Goal: Task Accomplishment & Management: Manage account settings

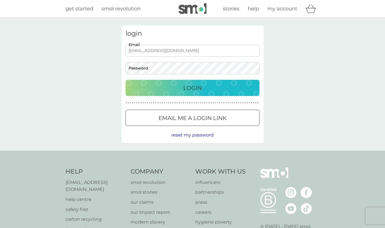
type input "louiscouturier501@gmail.com"
click at [193, 88] on button "Login" at bounding box center [193, 88] width 134 height 16
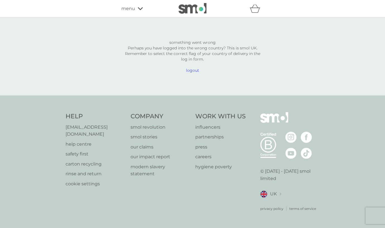
click at [131, 9] on span "menu" at bounding box center [128, 8] width 14 height 7
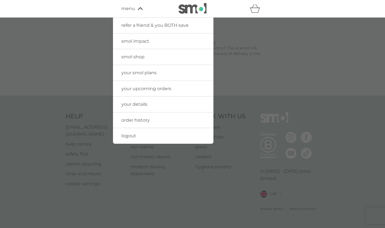
click at [257, 205] on div at bounding box center [192, 132] width 385 height 228
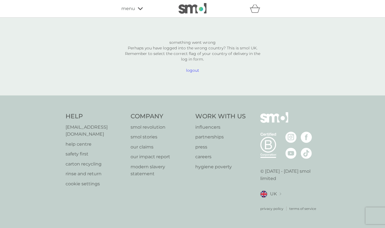
click at [273, 194] on span "UK" at bounding box center [273, 193] width 7 height 7
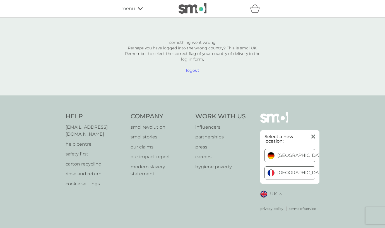
click at [289, 174] on span "France" at bounding box center [301, 173] width 48 height 4
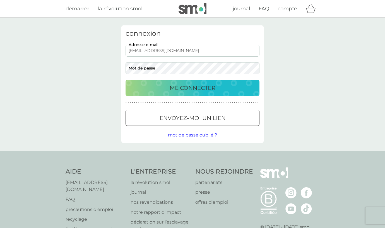
type input "[EMAIL_ADDRESS][DOMAIN_NAME]"
click at [211, 86] on p "ME CONNECTER" at bounding box center [193, 87] width 46 height 9
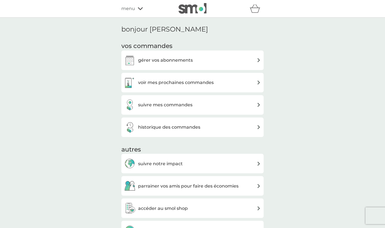
click at [200, 61] on div "gérer vos abonnements" at bounding box center [192, 60] width 137 height 11
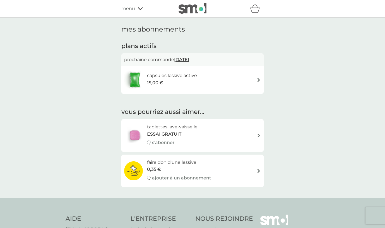
click at [174, 76] on h6 "capsules lessive active" at bounding box center [172, 75] width 50 height 7
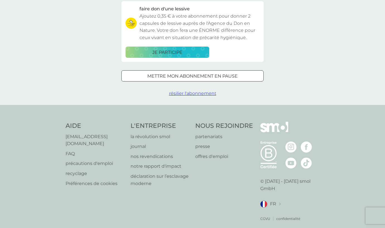
scroll to position [169, 0]
click at [197, 92] on span "résilier l'abonnement" at bounding box center [192, 93] width 47 height 5
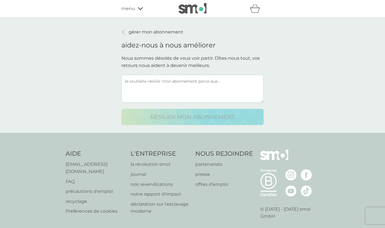
click at [172, 88] on textarea at bounding box center [192, 89] width 142 height 28
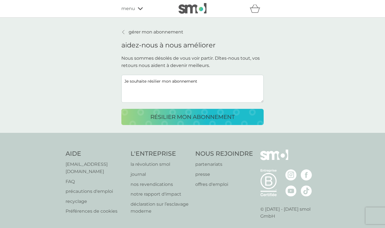
type textarea "Je souhaite résilier mon abonnement"
click at [197, 112] on p "résilier mon abonnement" at bounding box center [192, 116] width 84 height 9
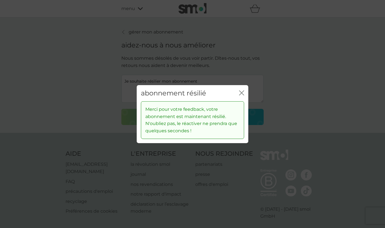
click at [243, 92] on icon "fermer" at bounding box center [241, 92] width 5 height 5
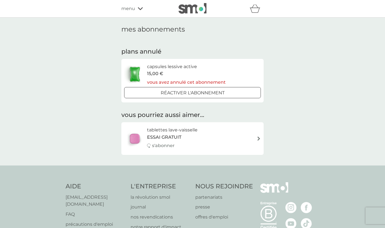
click at [307, 75] on div "mes abonnements plans annulé capsules lessive active 15,00 € vous avez annulé c…" at bounding box center [192, 92] width 385 height 148
click at [163, 135] on span "ESSAI GRATUIT" at bounding box center [164, 137] width 34 height 7
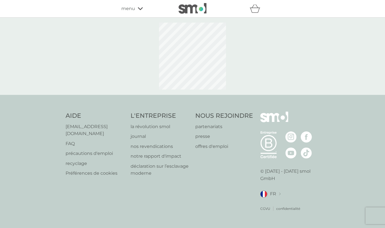
select select "84"
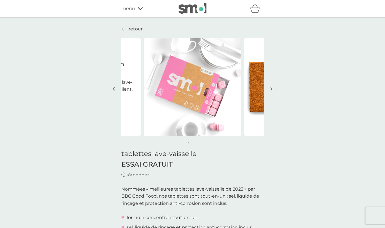
click at [136, 7] on div "menu" at bounding box center [144, 8] width 47 height 7
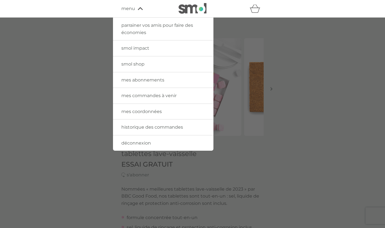
click at [247, 58] on div at bounding box center [192, 132] width 385 height 228
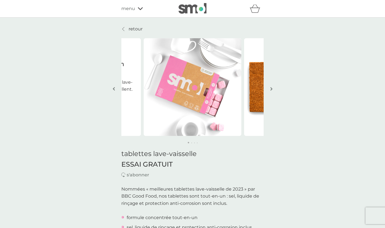
click at [131, 28] on p "retour" at bounding box center [136, 28] width 14 height 7
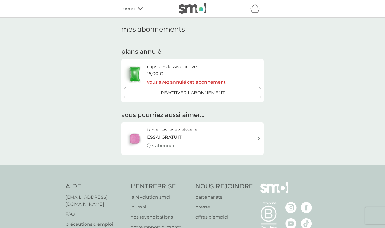
click at [256, 11] on icon "panier" at bounding box center [255, 8] width 11 height 9
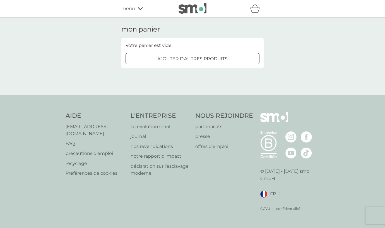
click at [136, 10] on div "menu" at bounding box center [144, 8] width 47 height 7
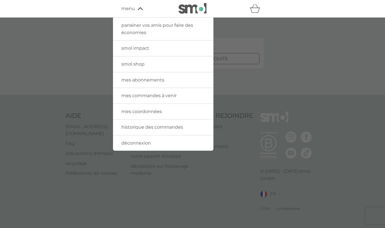
click at [148, 107] on link "mes coordonnées" at bounding box center [163, 112] width 100 height 16
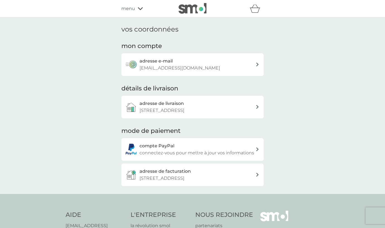
click at [131, 7] on span "menu" at bounding box center [128, 8] width 14 height 7
